Goal: Task Accomplishment & Management: Use online tool/utility

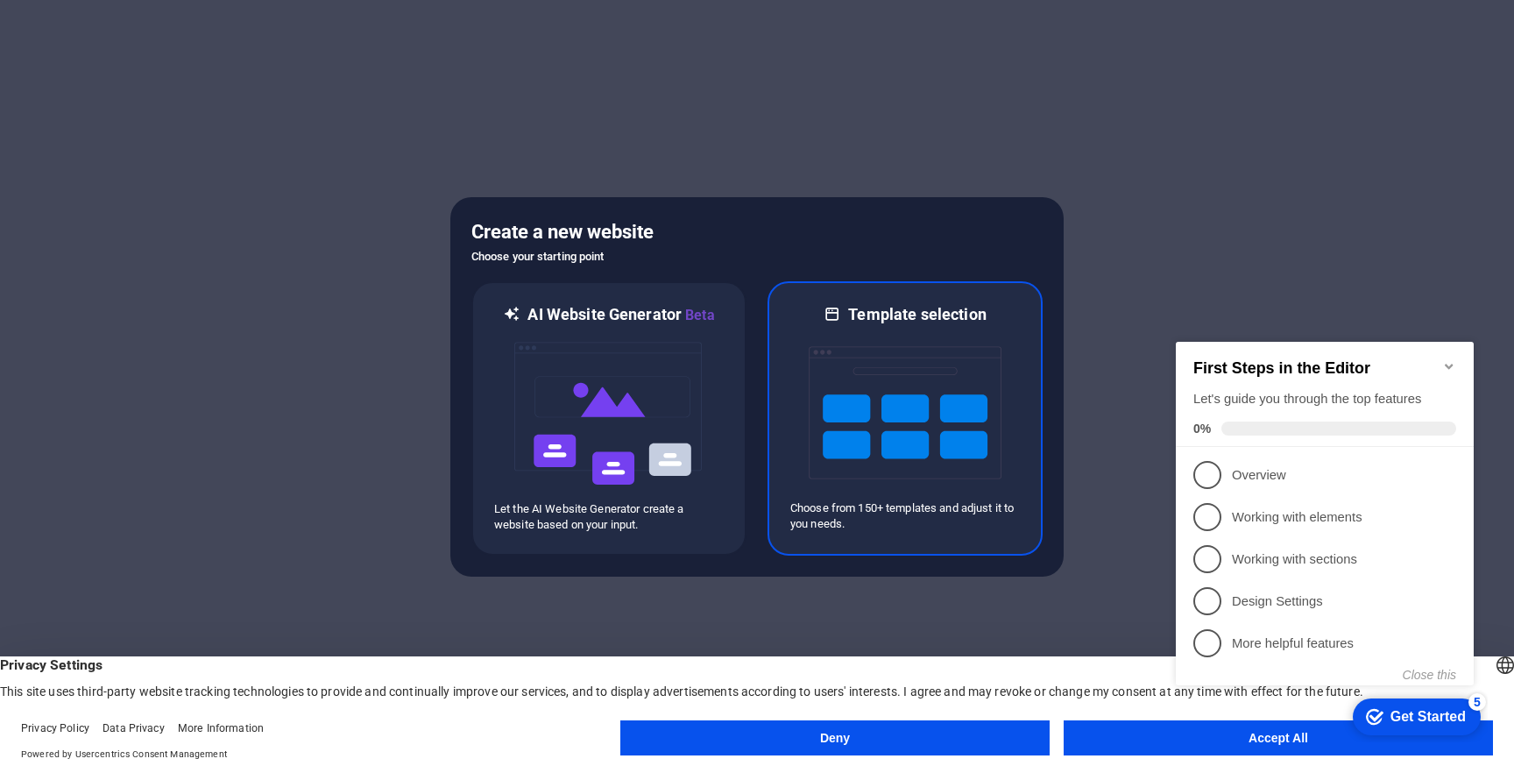
click at [838, 387] on img at bounding box center [905, 412] width 193 height 175
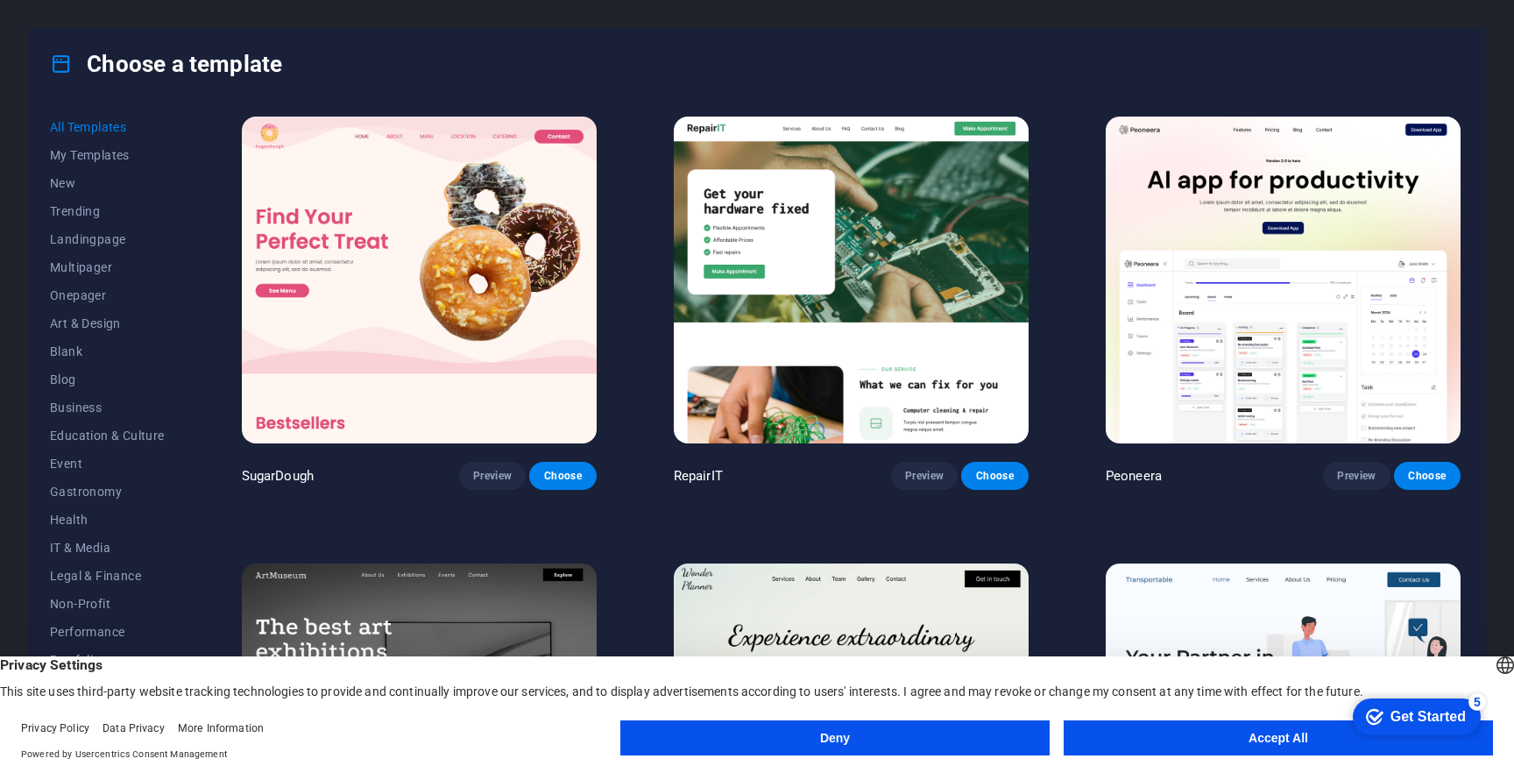
click at [1161, 728] on button "Accept All" at bounding box center [1278, 737] width 429 height 35
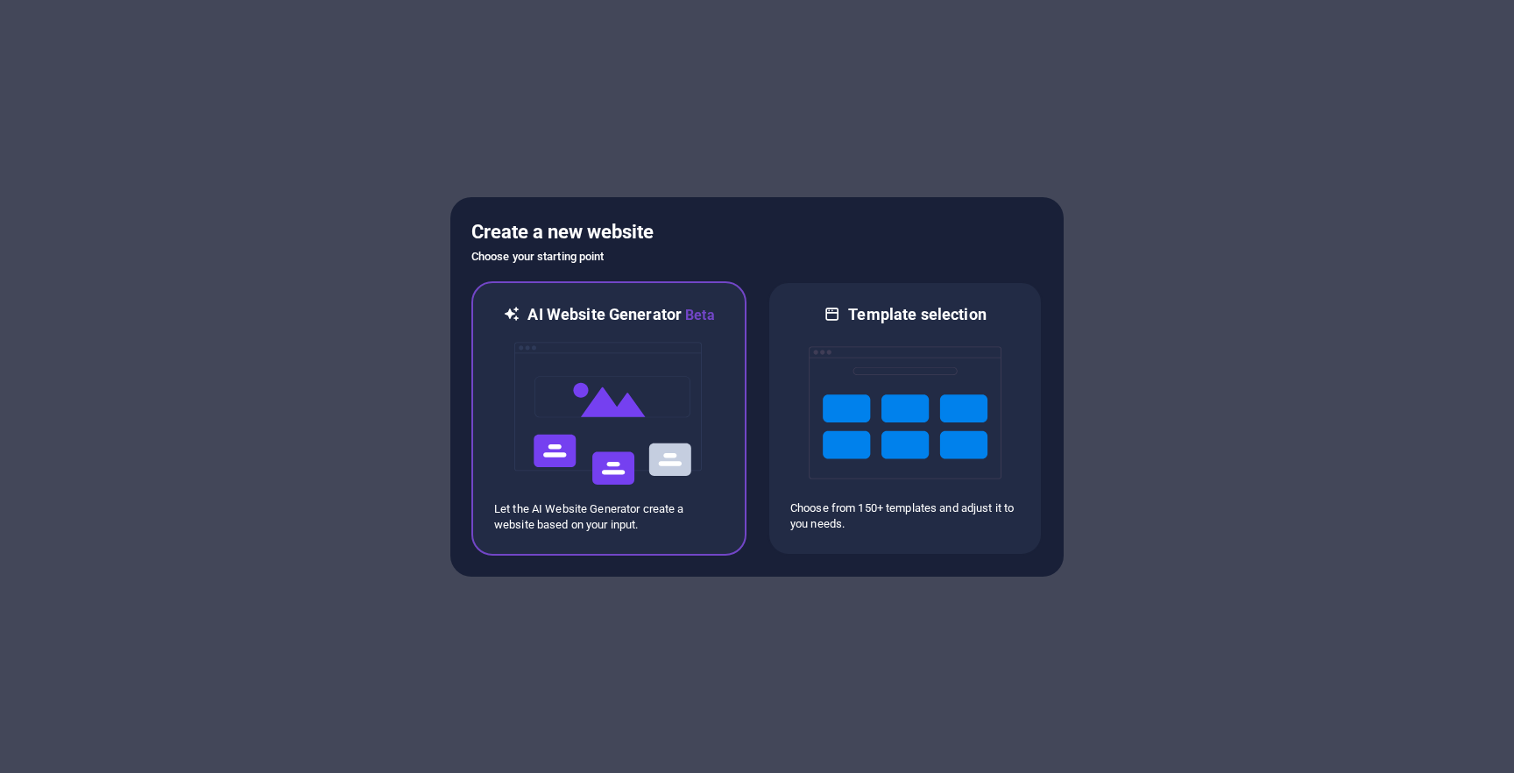
click at [608, 386] on img at bounding box center [609, 413] width 193 height 175
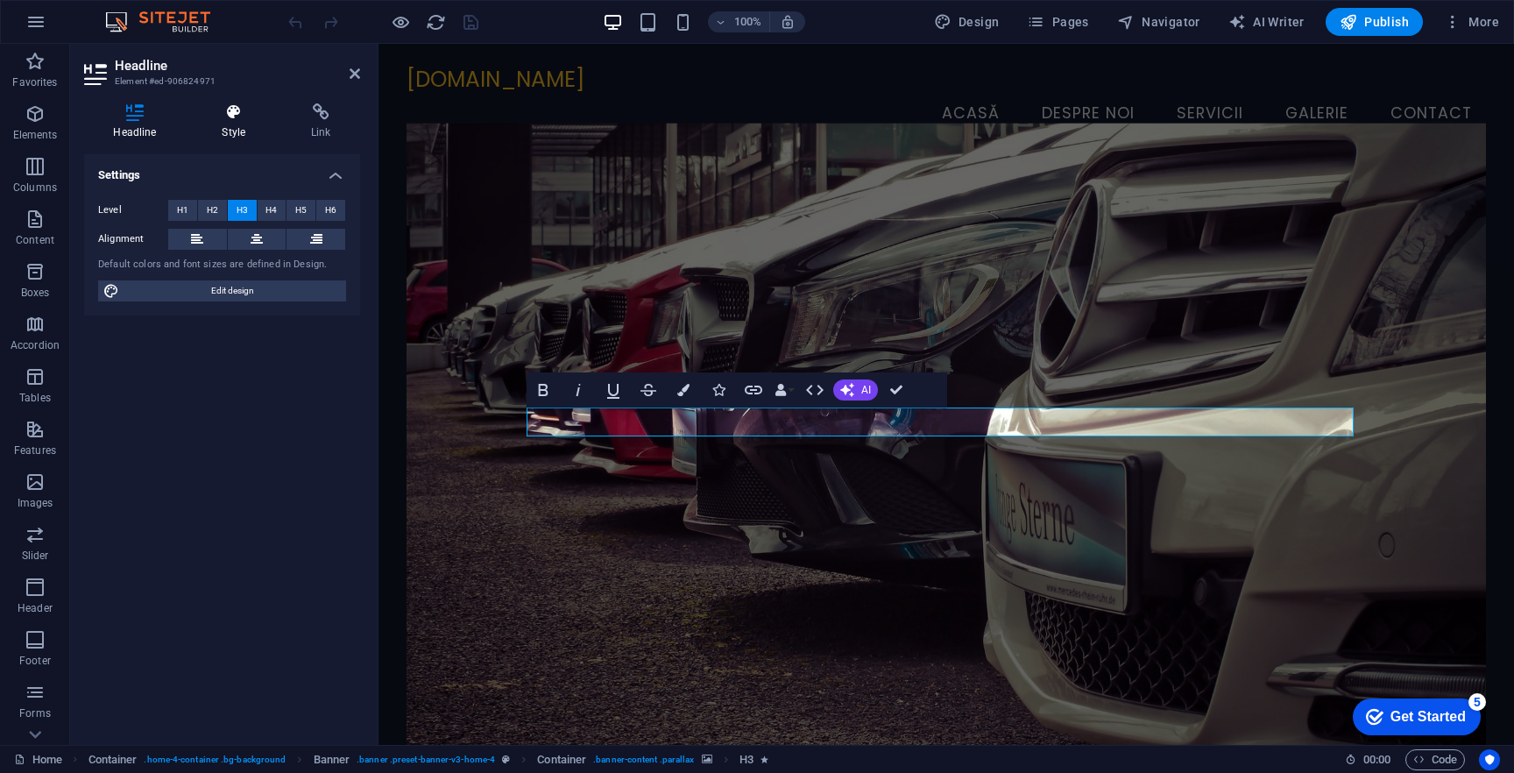
click at [244, 110] on icon at bounding box center [234, 112] width 82 height 18
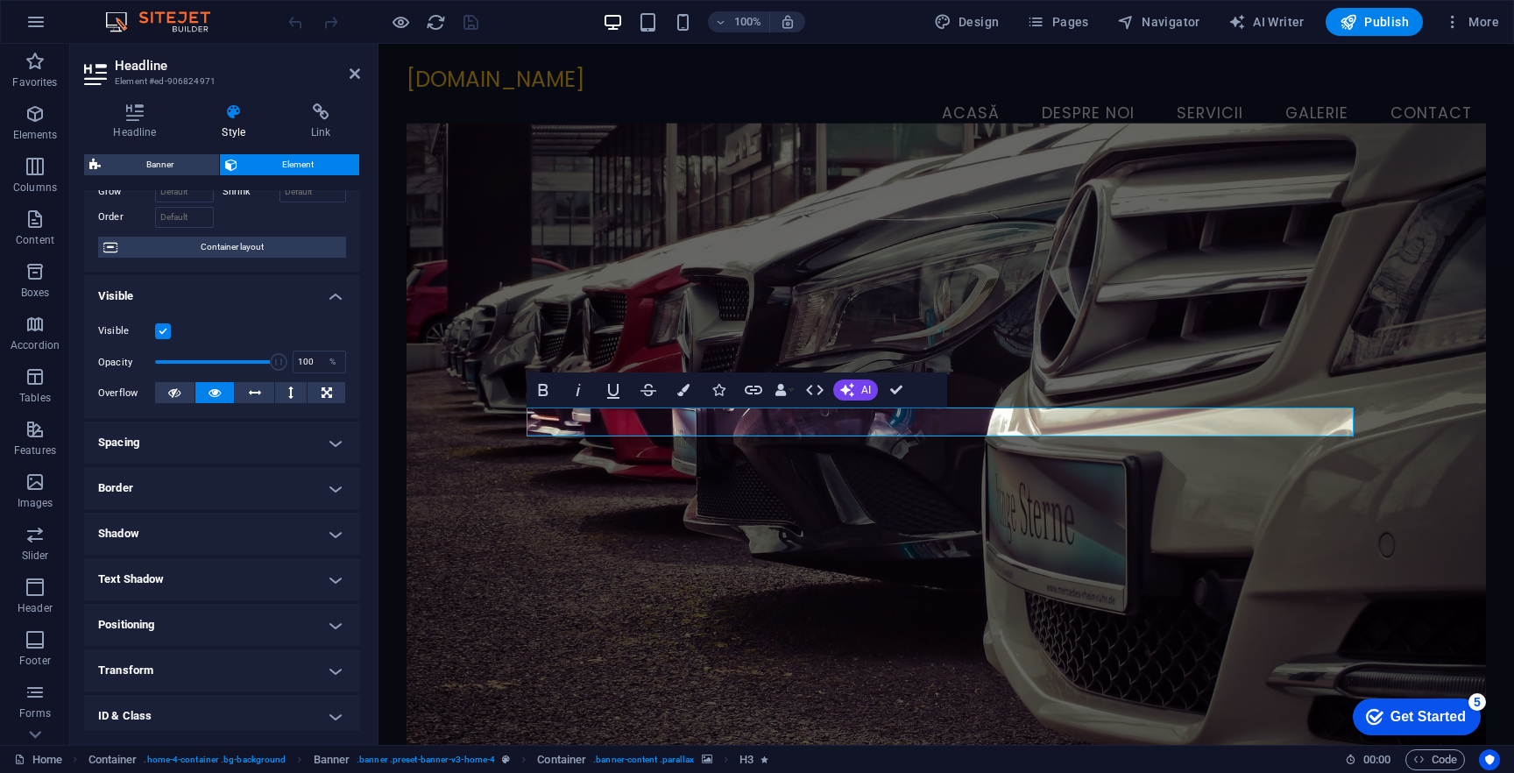
scroll to position [200, 0]
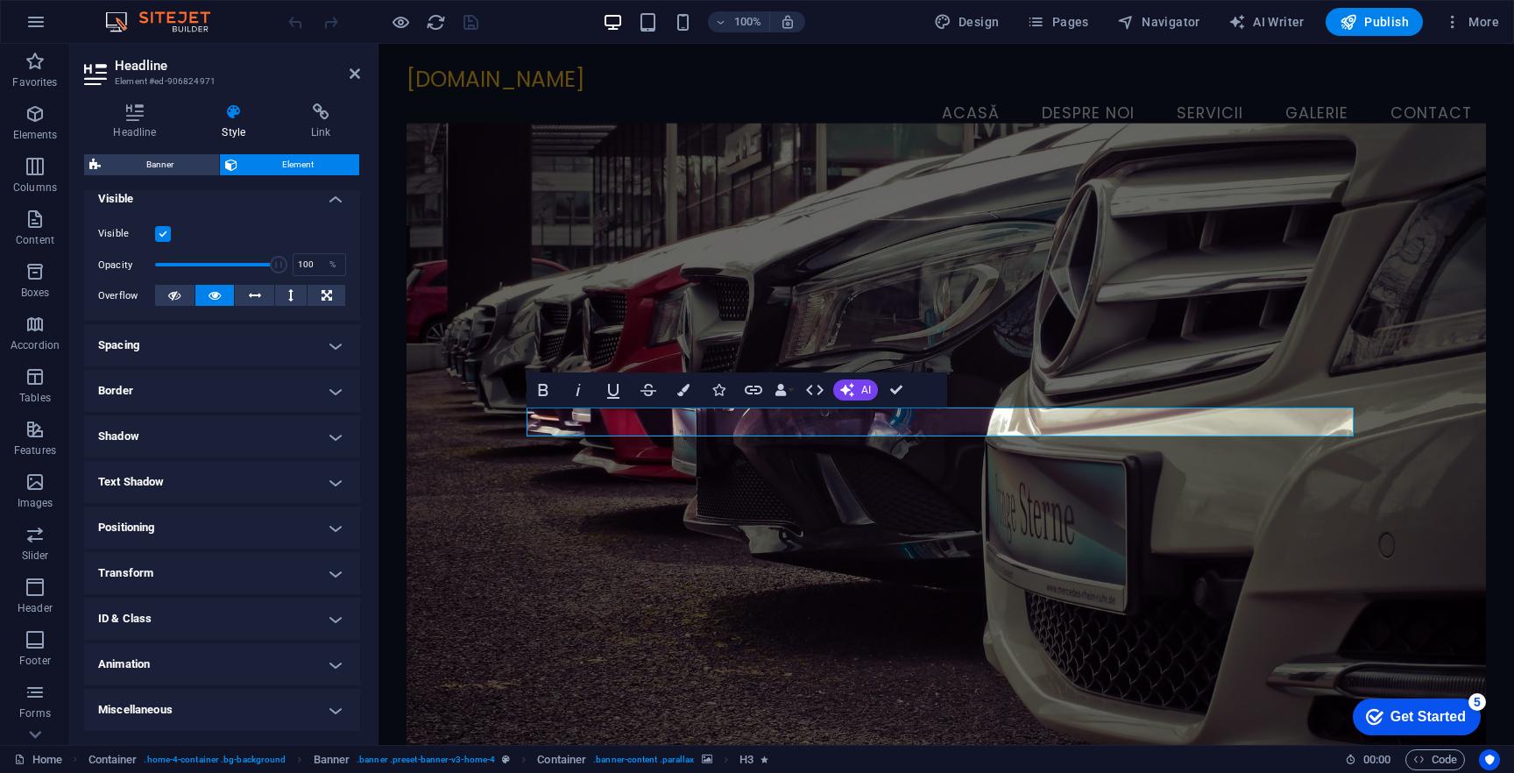
click at [1060, 301] on figure at bounding box center [946, 442] width 1079 height 638
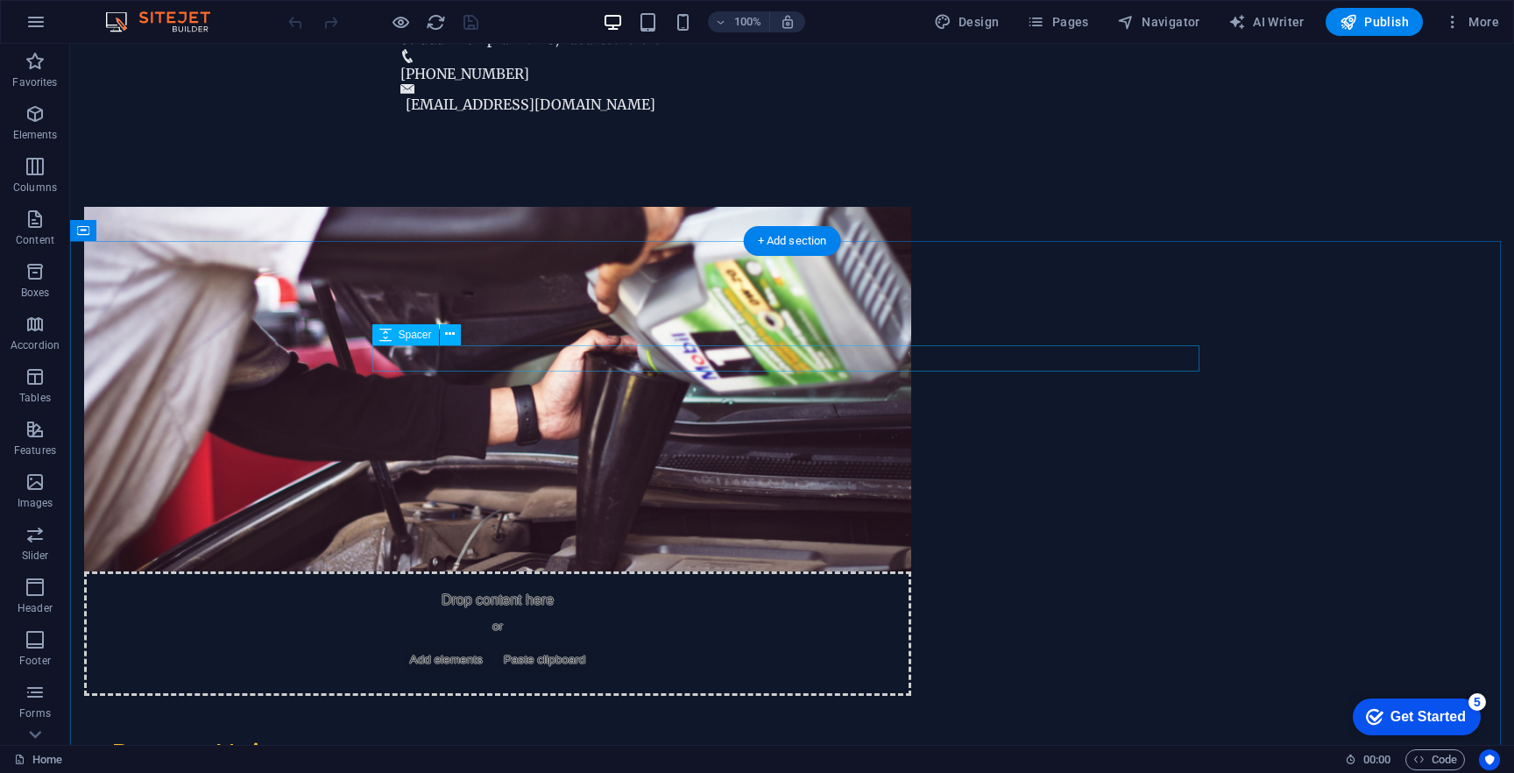
scroll to position [1148, 0]
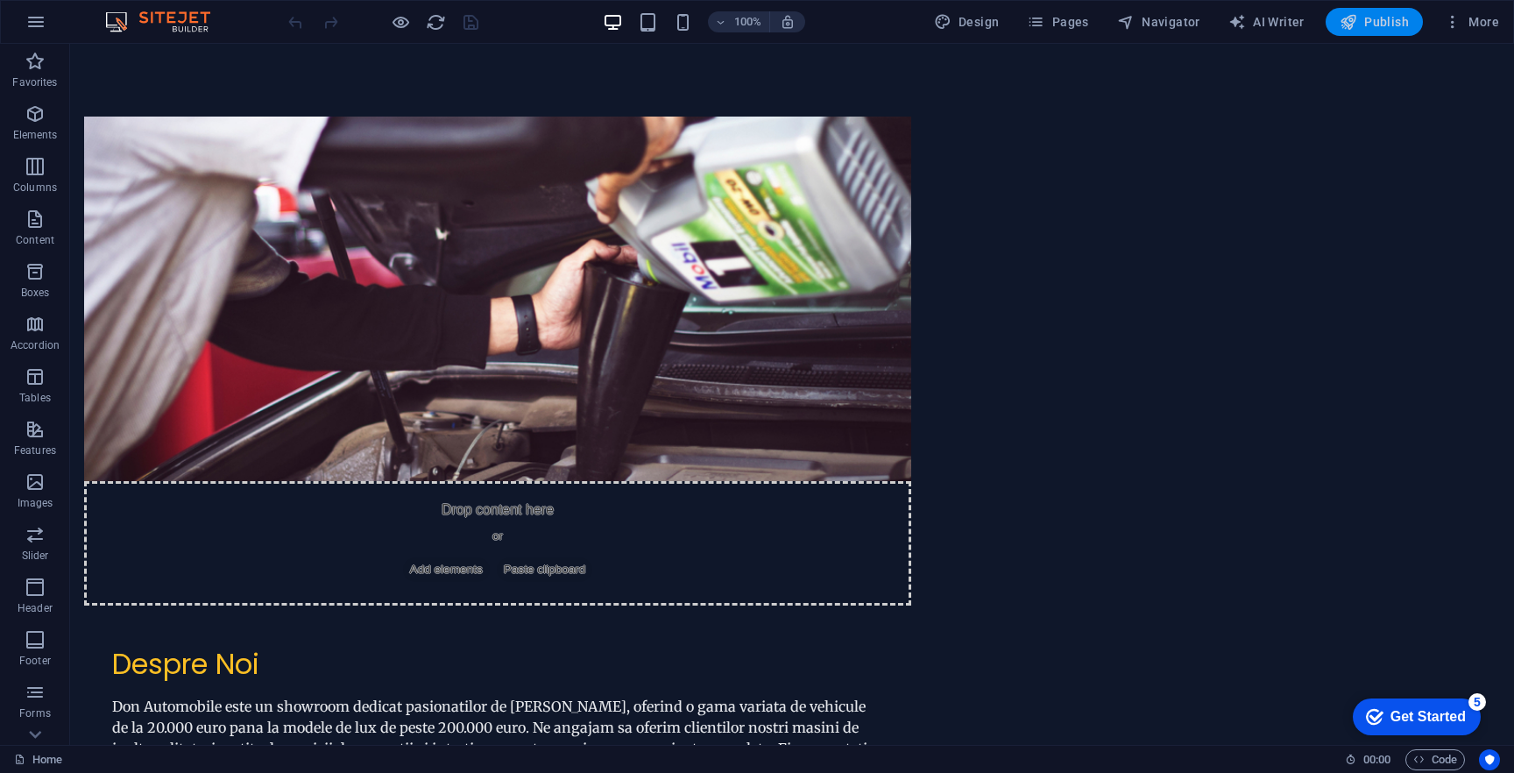
click at [1401, 24] on span "Publish" at bounding box center [1374, 22] width 69 height 18
